Goal: Complete application form: Complete application form

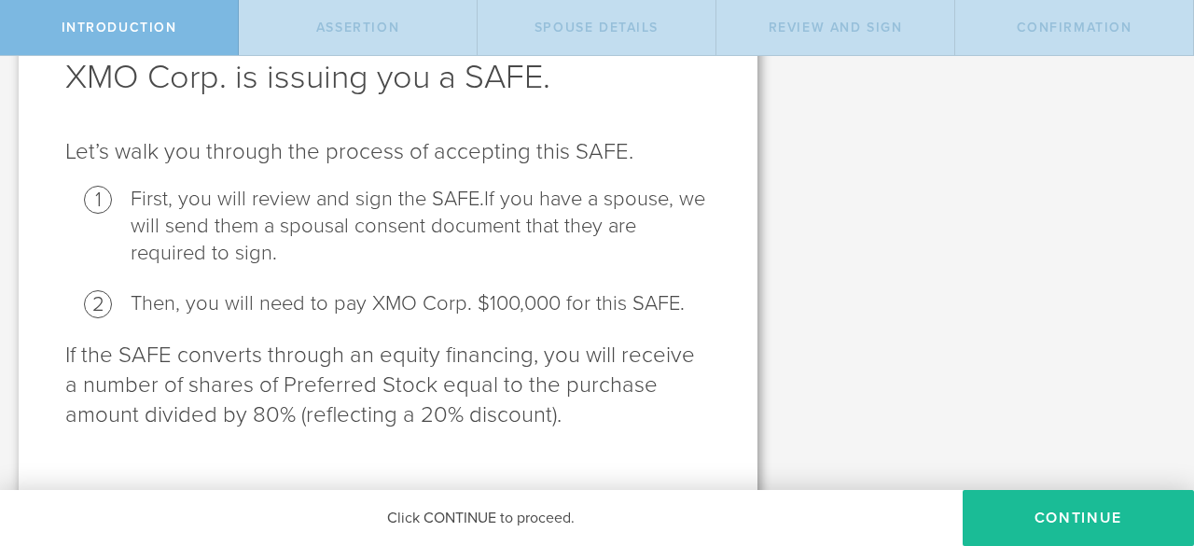
scroll to position [140, 0]
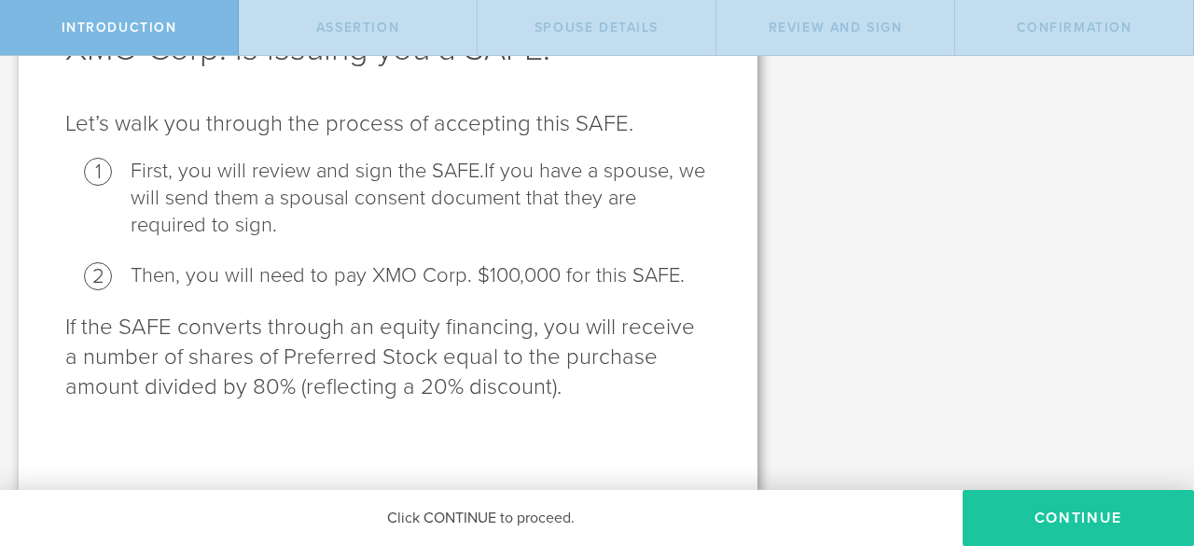
click at [1084, 507] on button "Continue" at bounding box center [1077, 518] width 231 height 56
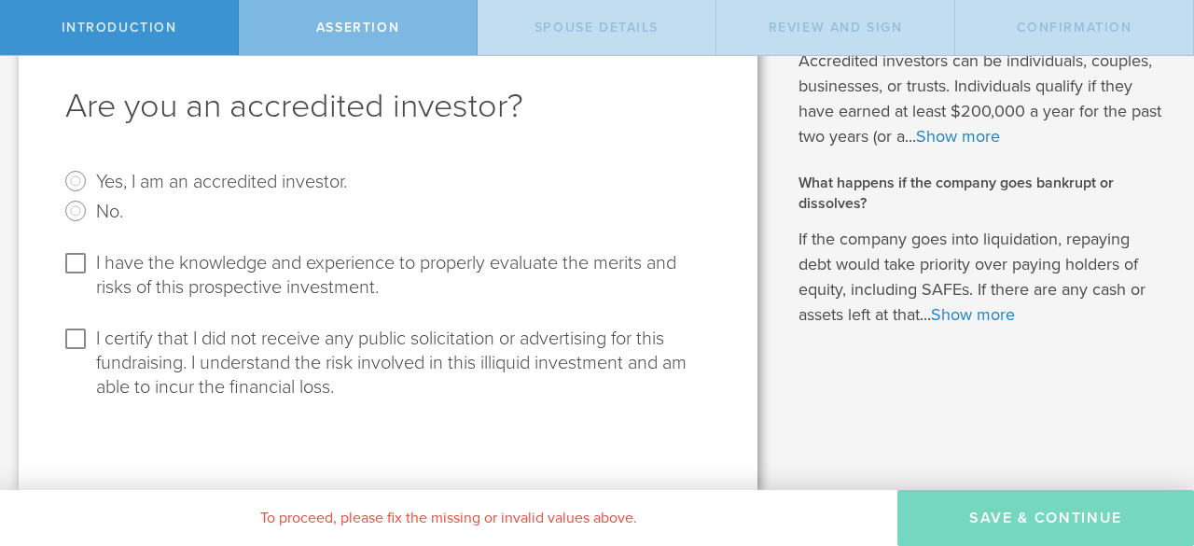
scroll to position [0, 0]
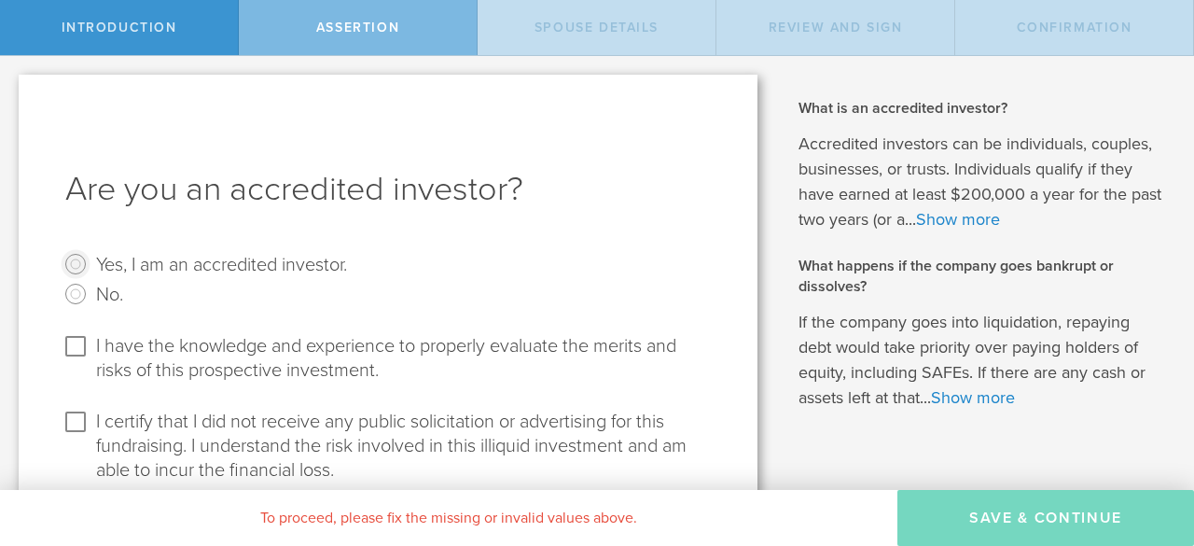
click at [78, 266] on input "Yes, I am an accredited investor." at bounding box center [76, 264] width 30 height 30
radio input "true"
click at [78, 346] on input "I have the knowledge and experience to properly evaluate the merits and risks o…" at bounding box center [76, 346] width 30 height 30
checkbox input "true"
click at [75, 422] on input "I certify that I did not receive any public solicitation or advertising for thi…" at bounding box center [76, 422] width 30 height 30
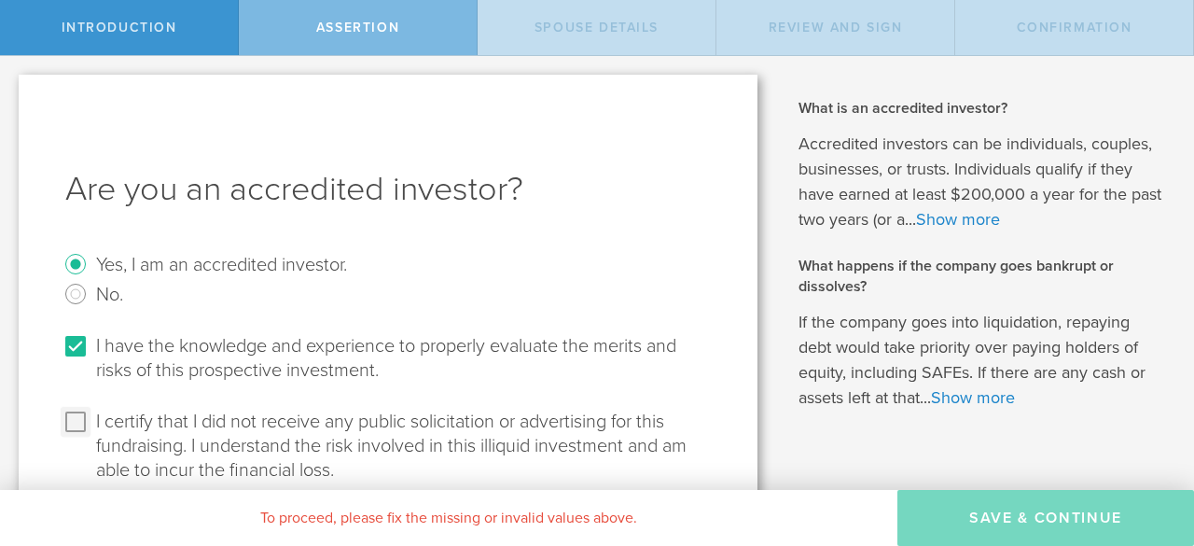
checkbox input "true"
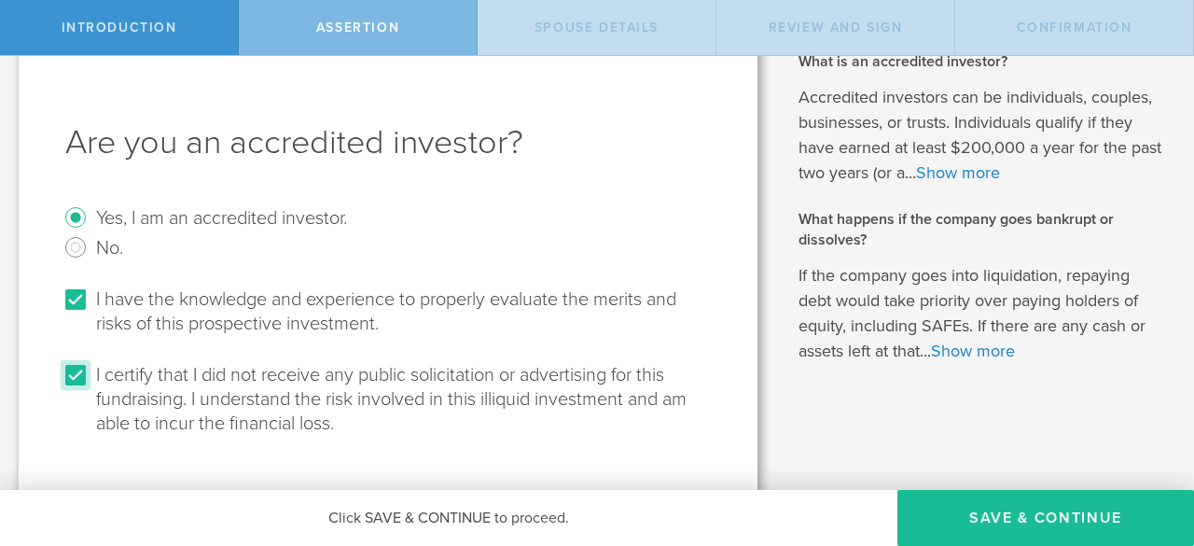
scroll to position [82, 0]
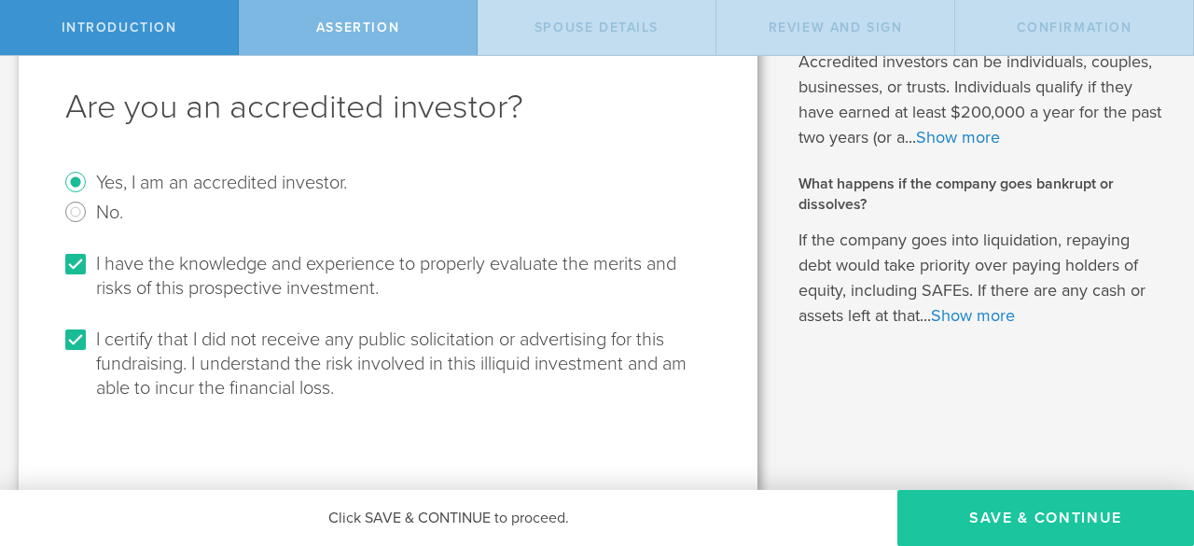
click at [1085, 519] on button "Save & Continue" at bounding box center [1045, 518] width 297 height 56
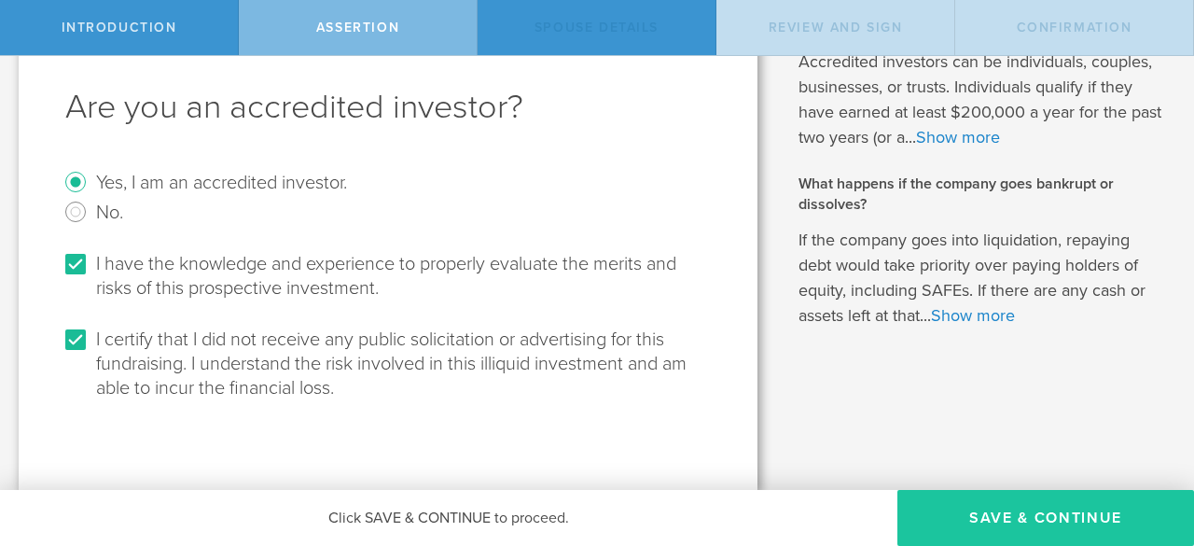
scroll to position [0, 0]
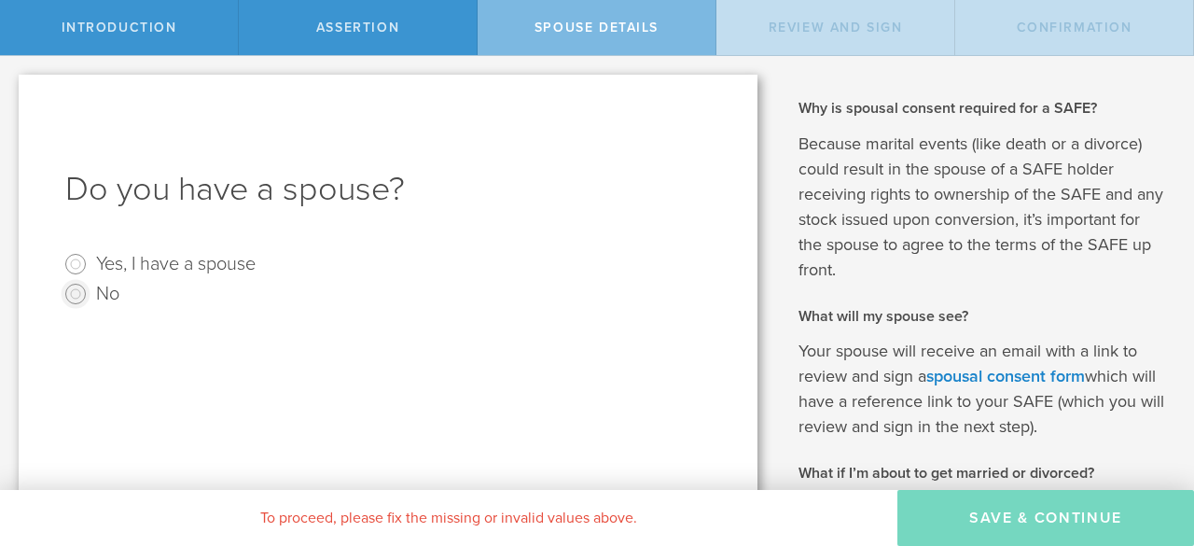
click at [67, 293] on input "No" at bounding box center [76, 294] width 30 height 30
radio input "true"
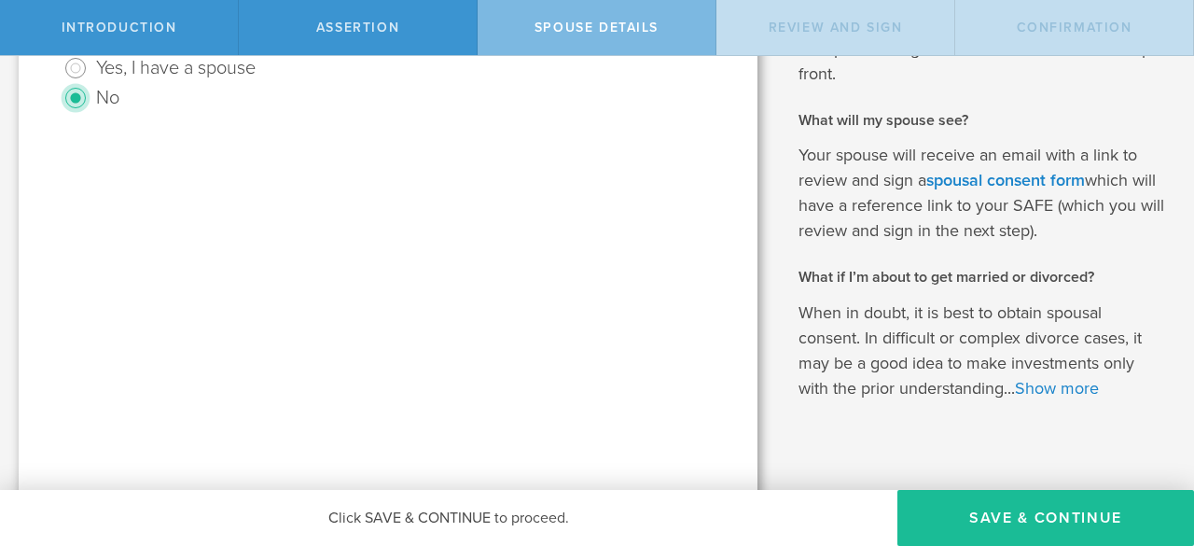
scroll to position [216, 0]
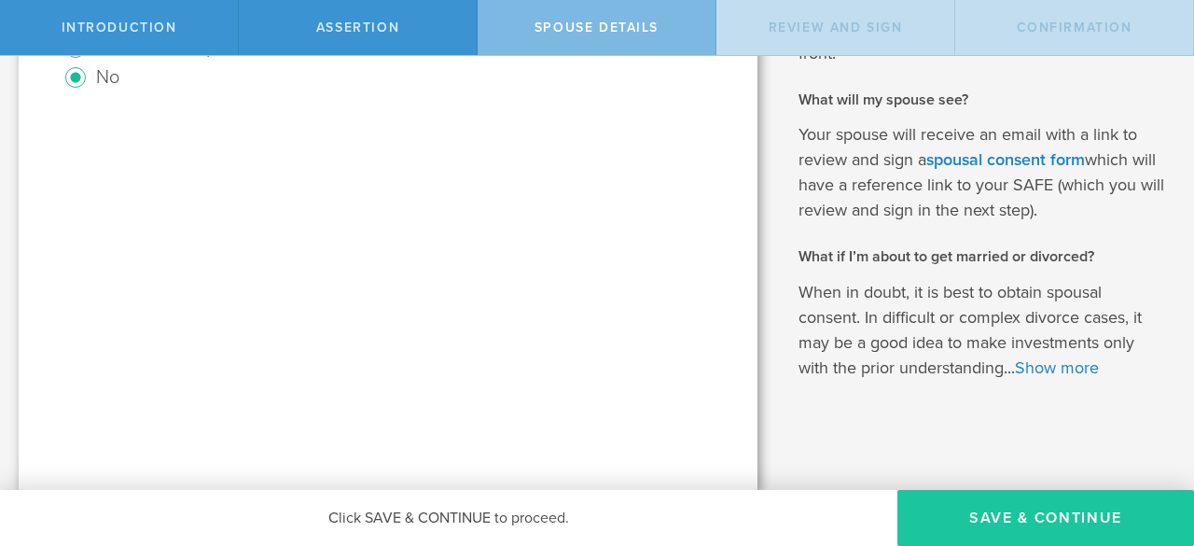
click at [1067, 521] on button "Save & Continue" at bounding box center [1045, 518] width 297 height 56
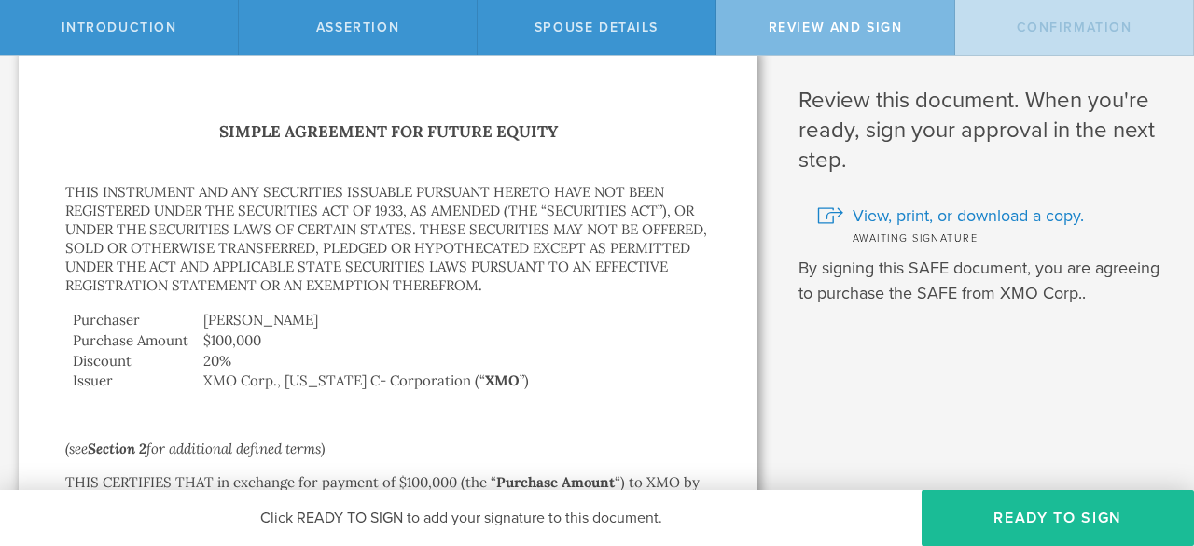
scroll to position [0, 0]
